Goal: Submit feedback/report problem

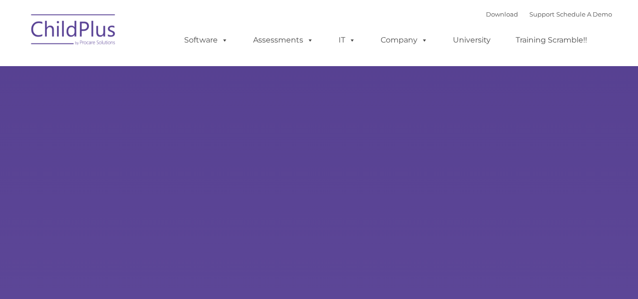
select select "MEDIUM"
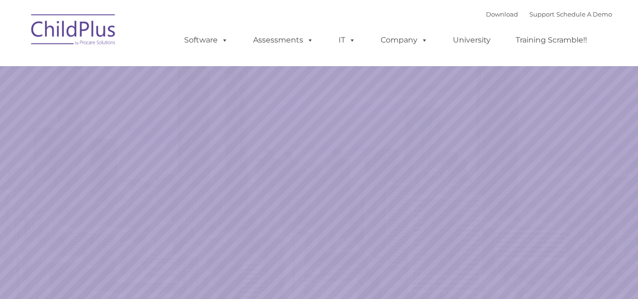
scroll to position [19, 0]
select select "MEDIUM"
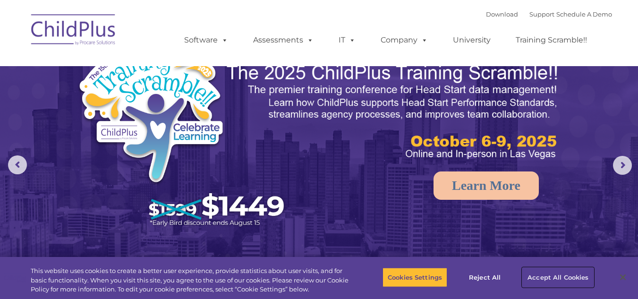
click at [562, 272] on button "Accept All Cookies" at bounding box center [557, 277] width 71 height 20
